Goal: Information Seeking & Learning: Learn about a topic

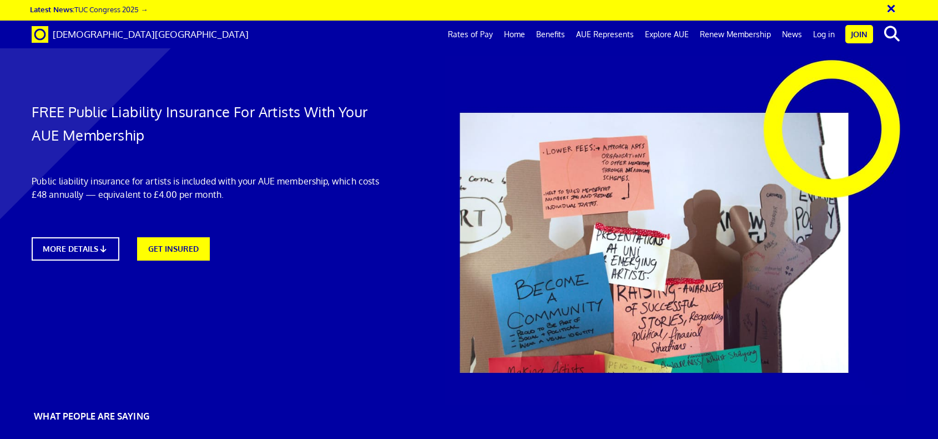
scroll to position [0, 12]
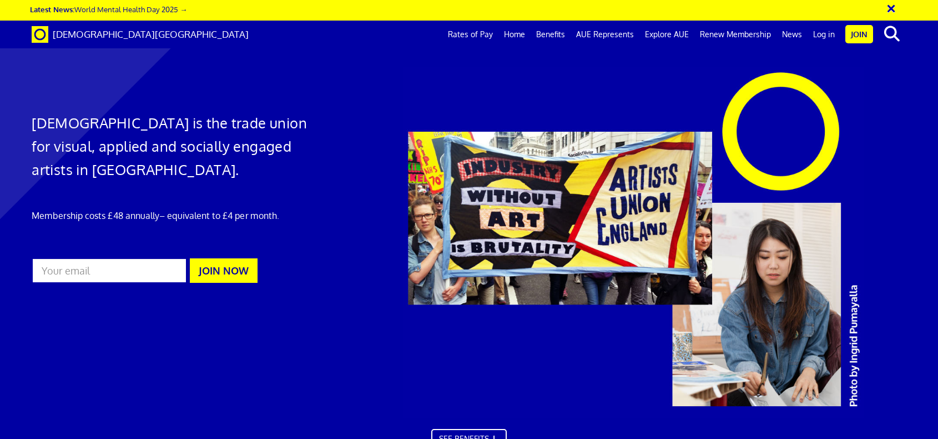
scroll to position [0, 12]
click at [829, 38] on link "Log in" at bounding box center [824, 35] width 33 height 28
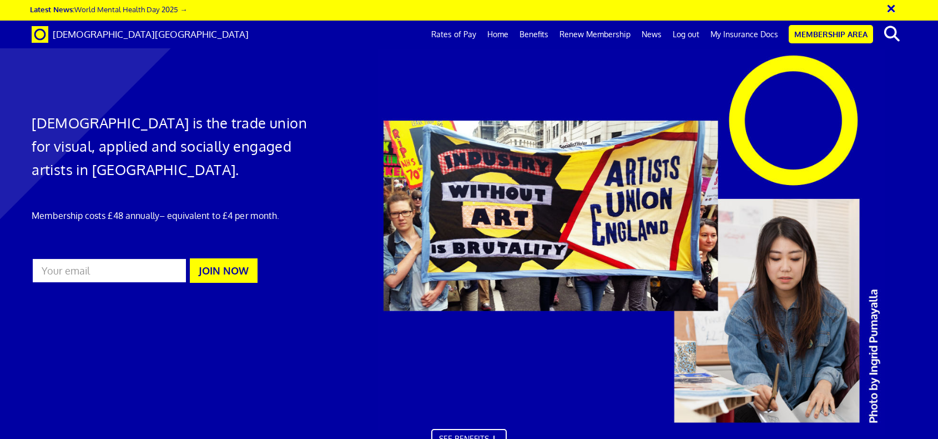
scroll to position [0, 12]
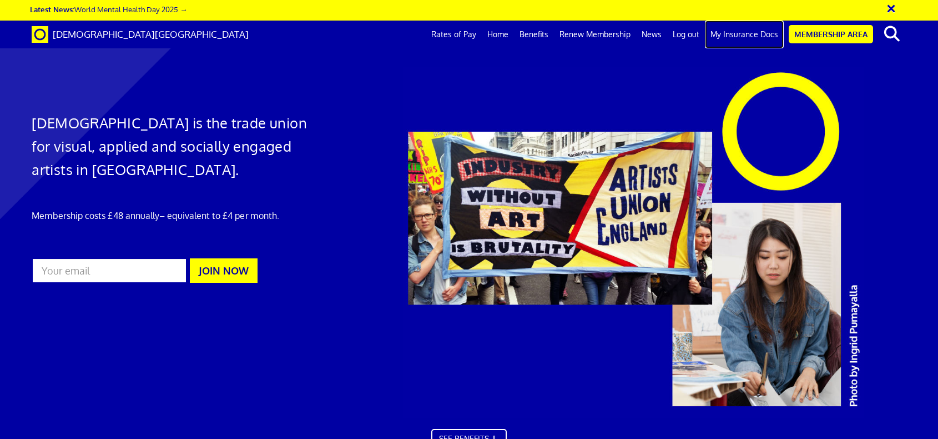
click at [747, 35] on link "My Insurance Docs" at bounding box center [744, 35] width 79 height 28
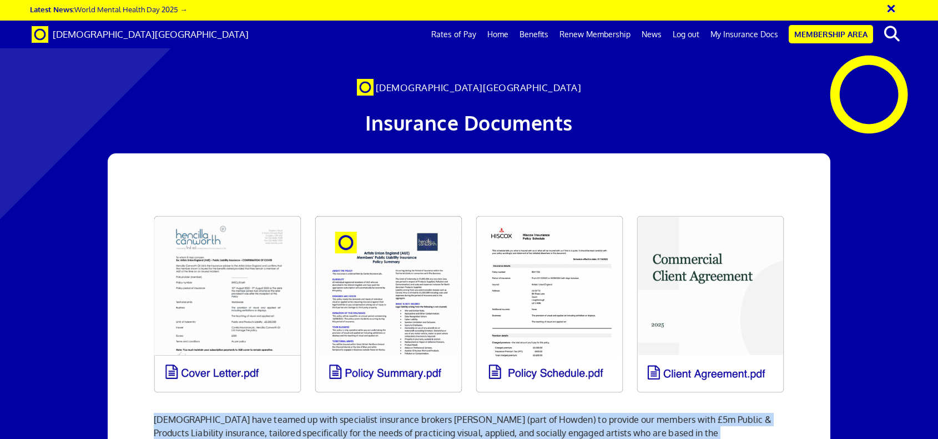
scroll to position [710, 0]
drag, startPoint x: 148, startPoint y: 233, endPoint x: 722, endPoint y: 146, distance: 580.6
copy div "Artists' Union England have teamed up with specialist insurance brokers Hencill…"
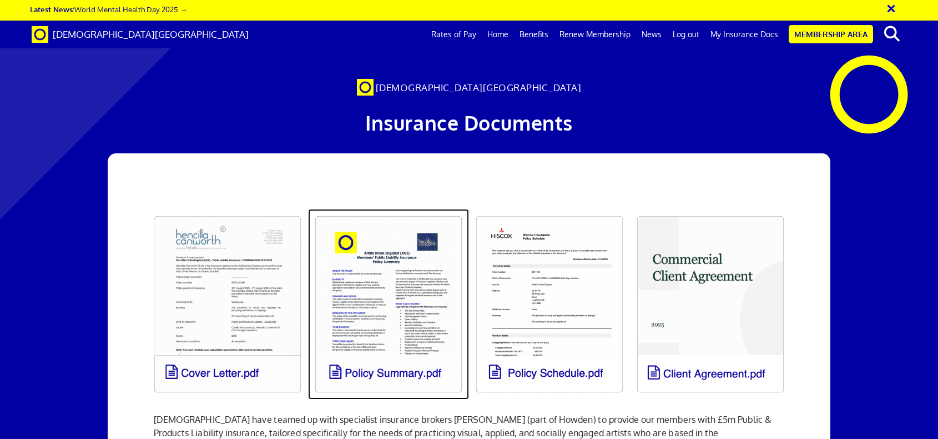
click at [378, 228] on link at bounding box center [388, 304] width 161 height 190
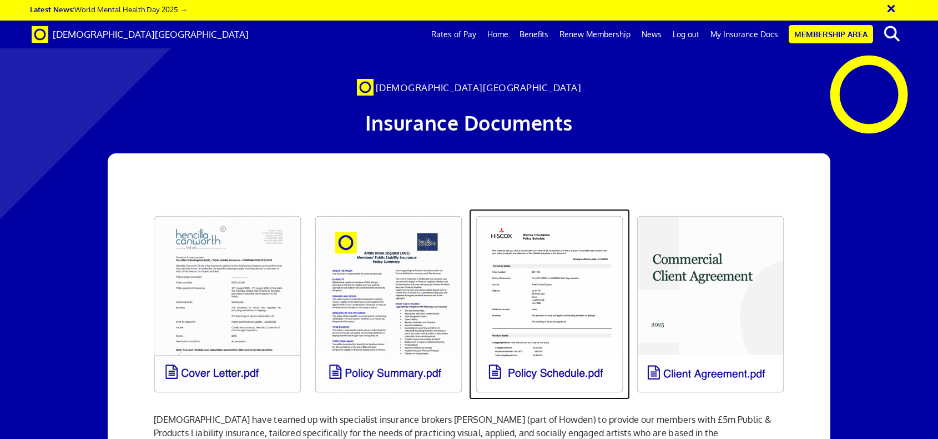
click at [581, 209] on link at bounding box center [549, 304] width 161 height 190
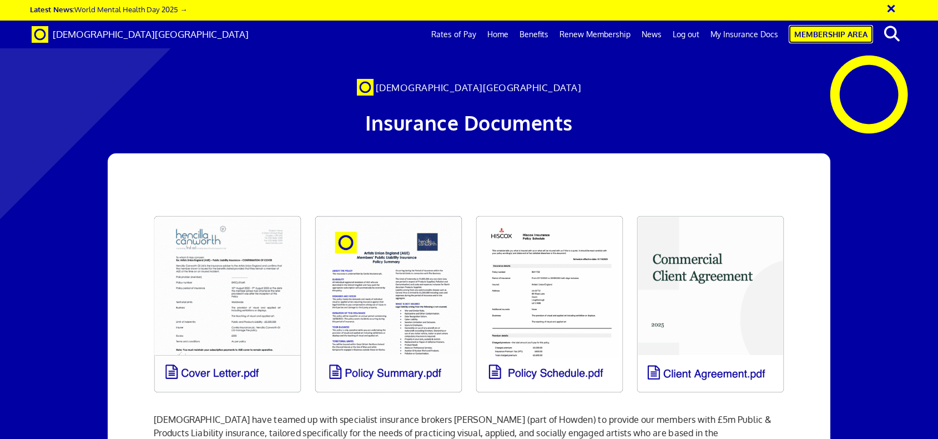
click at [827, 36] on link "Membership Area" at bounding box center [831, 34] width 84 height 18
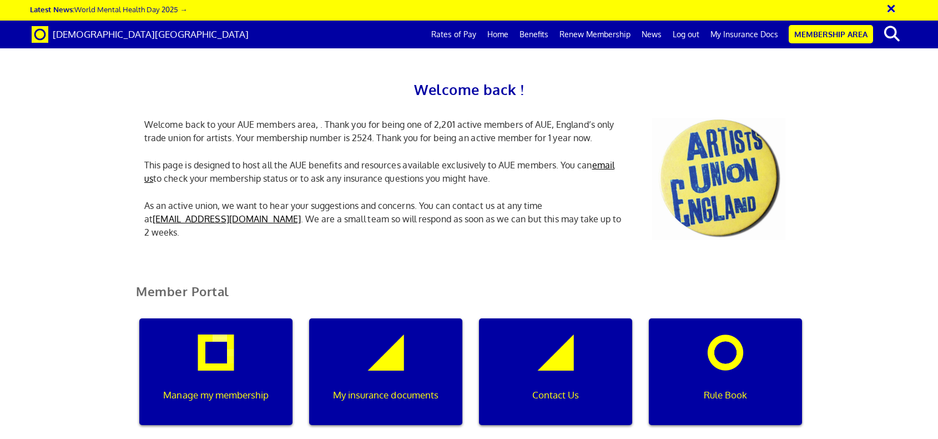
scroll to position [95, 0]
click at [269, 318] on div "Manage my membership" at bounding box center [215, 371] width 153 height 107
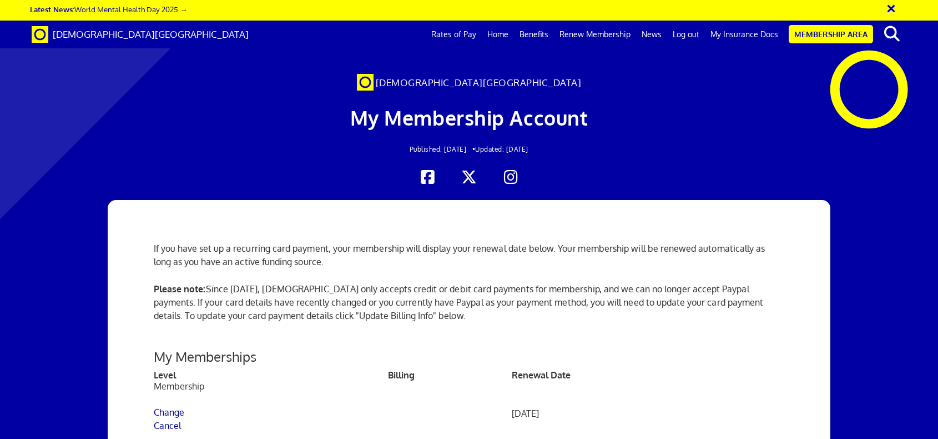
scroll to position [105, 0]
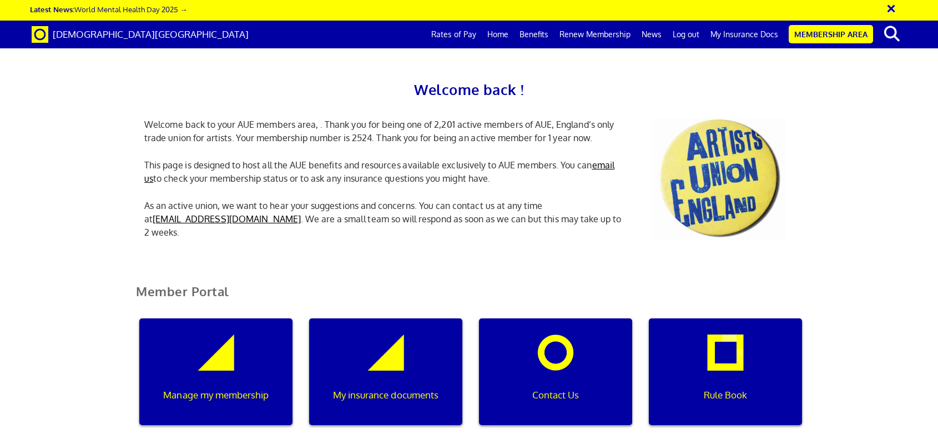
scroll to position [0, 3]
click at [351, 318] on div "My insurance documents" at bounding box center [385, 371] width 153 height 107
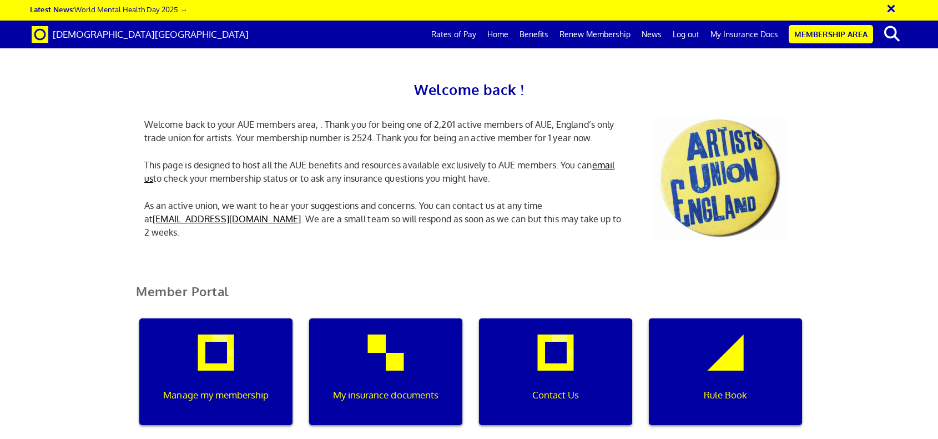
scroll to position [1267, 0]
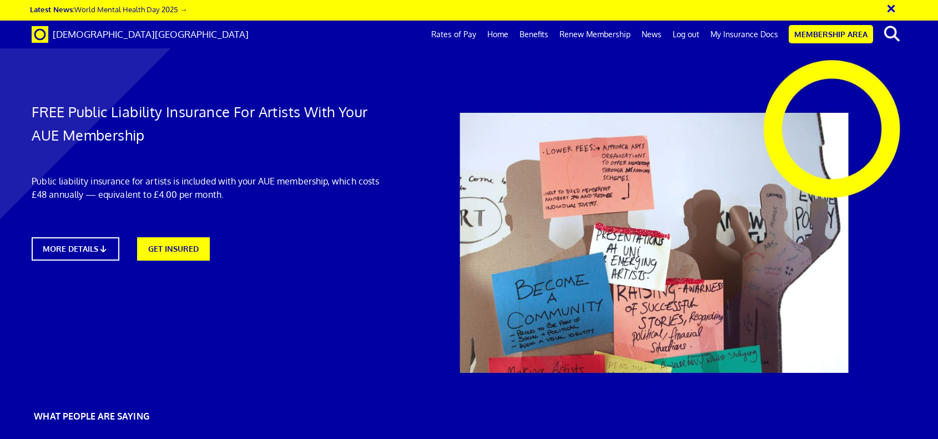
scroll to position [0, 12]
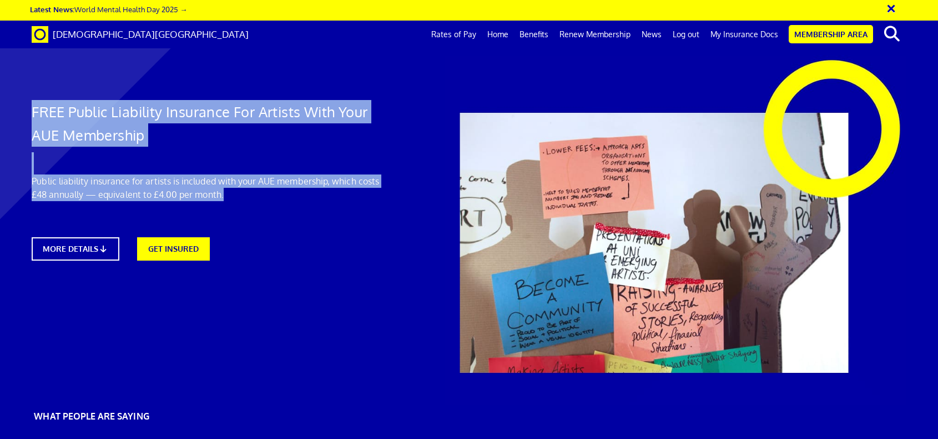
drag, startPoint x: 235, startPoint y: 198, endPoint x: 33, endPoint y: 117, distance: 217.8
click at [33, 117] on div "FREE Public Liability Insurance For Artists With Your AUE Membership Public lia…" at bounding box center [208, 164] width 371 height 216
copy div "FREE Public Liability Insurance For Artists With Your AUE Membership Public lia…"
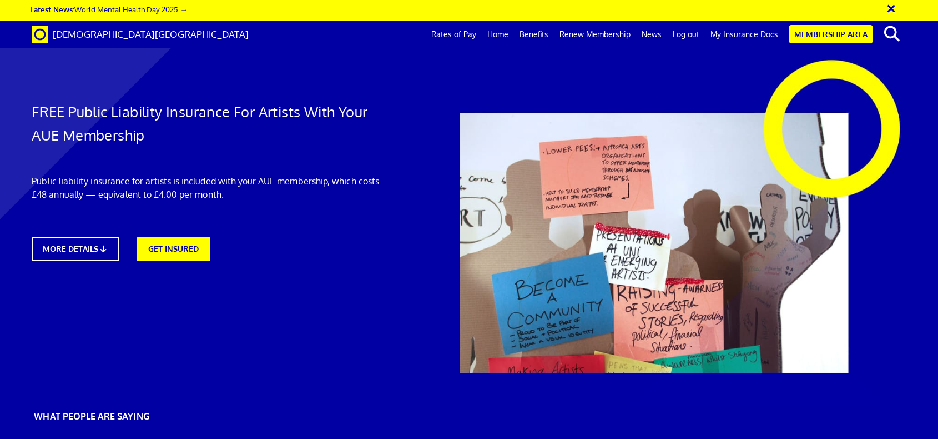
click at [264, 205] on div "FREE Public Liability Insurance For Artists With Your AUE Membership Public lia…" at bounding box center [208, 164] width 371 height 216
click at [165, 245] on link "GET INSURED" at bounding box center [173, 248] width 80 height 26
click at [177, 246] on link "GET INSURED" at bounding box center [173, 248] width 80 height 26
click at [82, 242] on link "MORE DETAILS" at bounding box center [75, 249] width 96 height 26
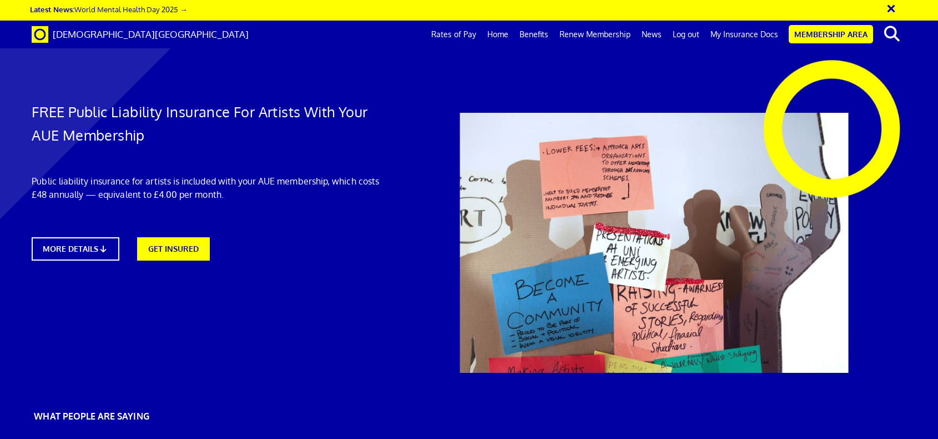
scroll to position [637, 0]
drag, startPoint x: 467, startPoint y: 82, endPoint x: 570, endPoint y: 248, distance: 195.2
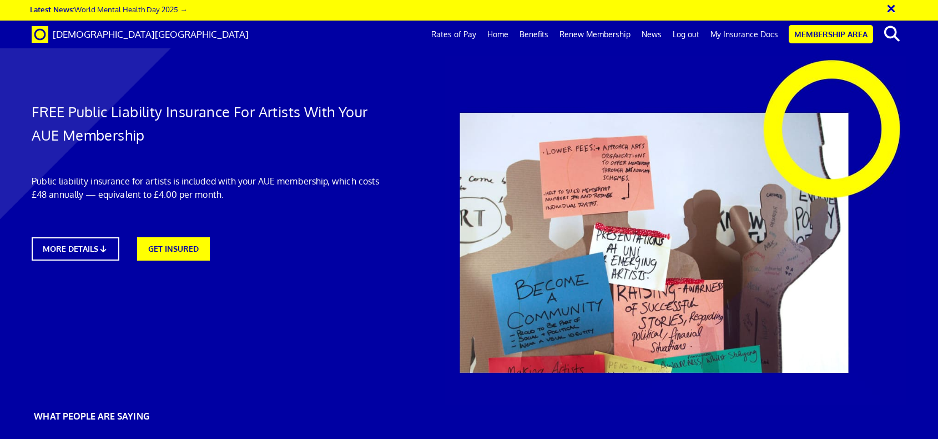
drag, startPoint x: 573, startPoint y: 252, endPoint x: 465, endPoint y: 80, distance: 203.0
drag, startPoint x: 470, startPoint y: 84, endPoint x: 682, endPoint y: 202, distance: 242.1
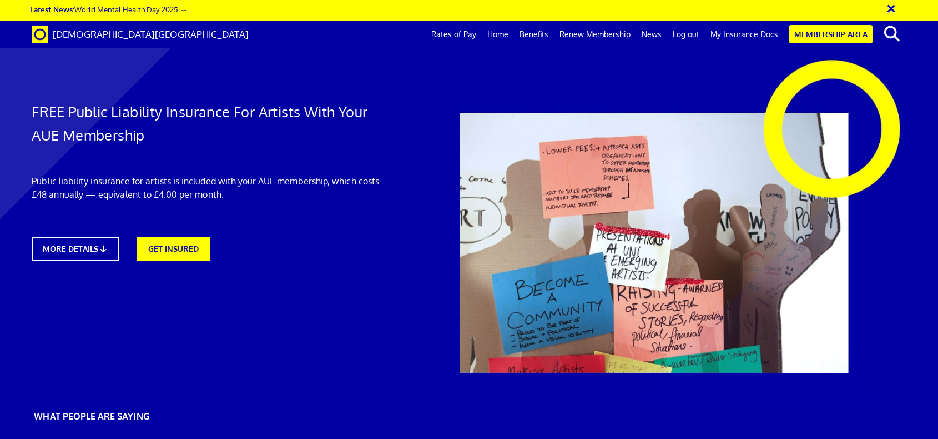
copy div "Artists Insurance Details As a member of Artists’ Union England, you automatica…"
drag, startPoint x: 285, startPoint y: 147, endPoint x: 675, endPoint y: 187, distance: 391.3
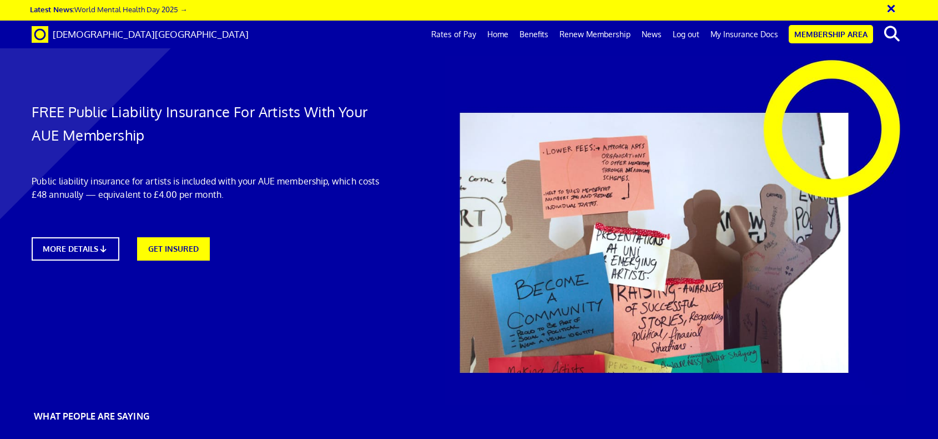
copy span "Work as an artist with the protection of specialist insurance for creatives fro…"
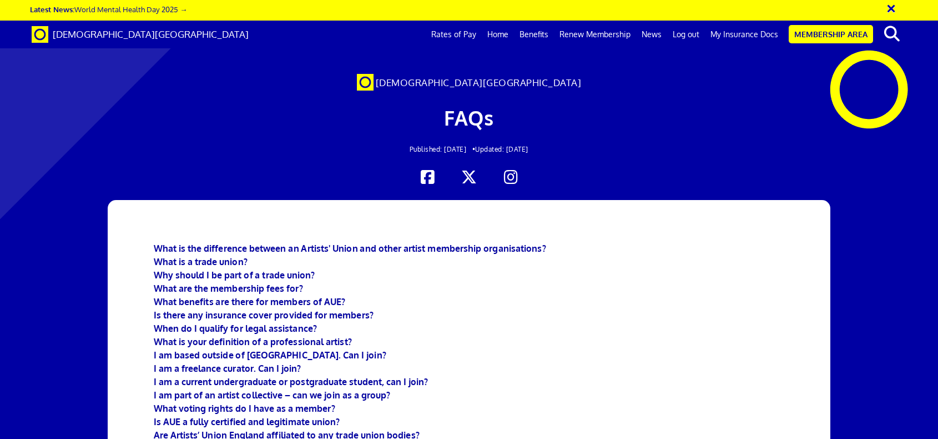
scroll to position [121, 0]
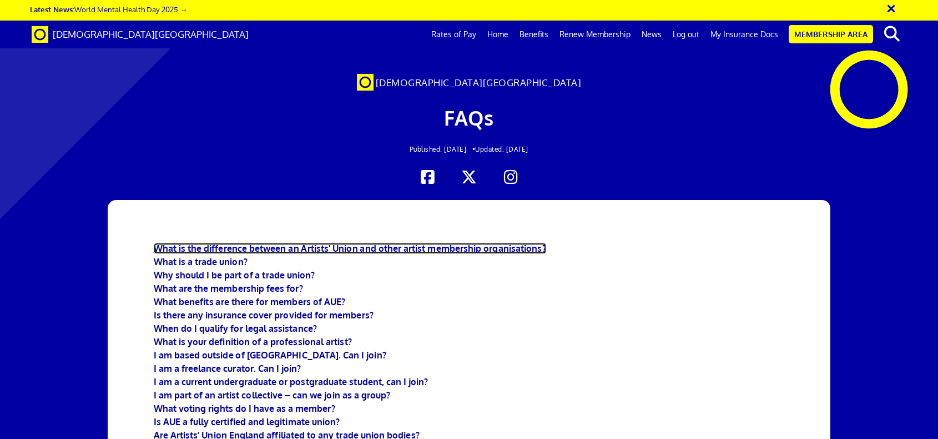
click at [375, 243] on b "What is the difference between an Artists' Union and other artist membership or…" at bounding box center [350, 248] width 393 height 11
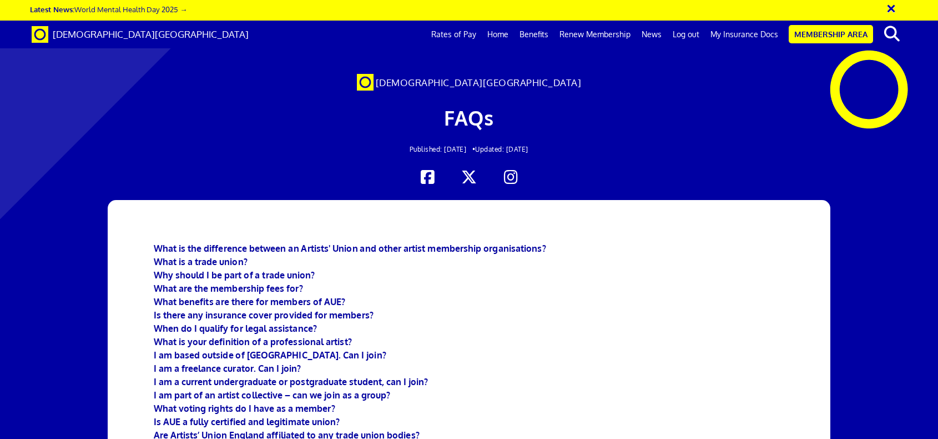
scroll to position [885, 0]
drag, startPoint x: 154, startPoint y: 90, endPoint x: 516, endPoint y: 373, distance: 459.6
copy div "Lore ips dol sitametcon adip eli? Seddoeiusm temp inc utlaboree do magnaali eni…"
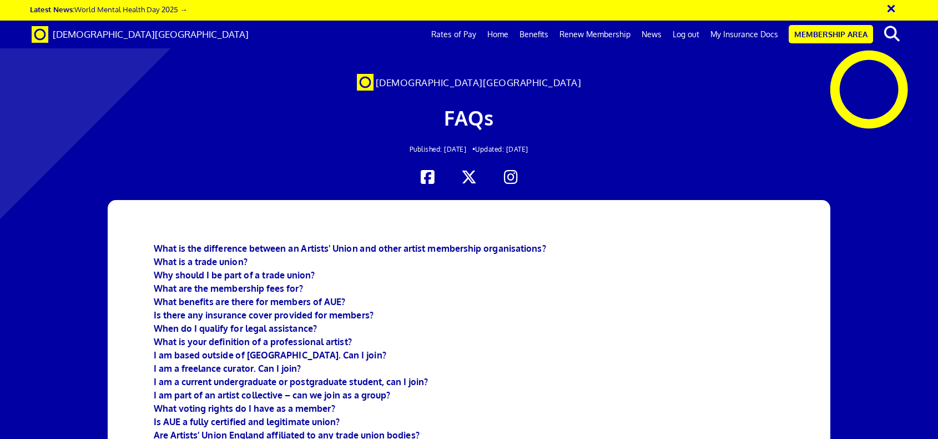
scroll to position [1194, 0]
drag, startPoint x: 245, startPoint y: 223, endPoint x: 148, endPoint y: 104, distance: 153.8
copy div "Is there any insurance cover provided for members? [DEMOGRAPHIC_DATA] have team…"
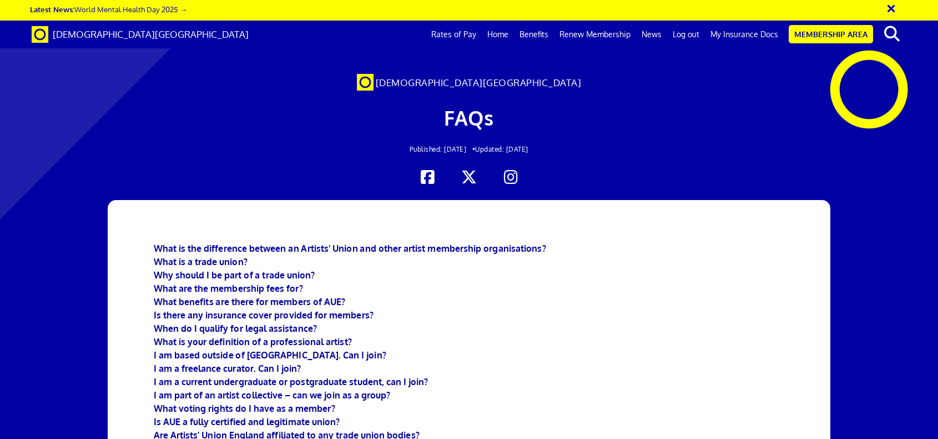
scroll to position [2397, 0]
